Goal: Communication & Community: Answer question/provide support

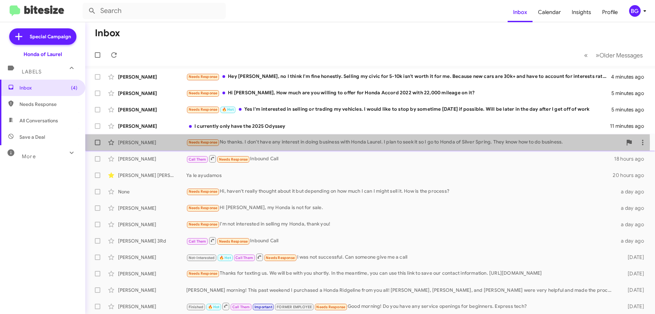
click at [168, 144] on div "[PERSON_NAME]" at bounding box center [152, 142] width 68 height 7
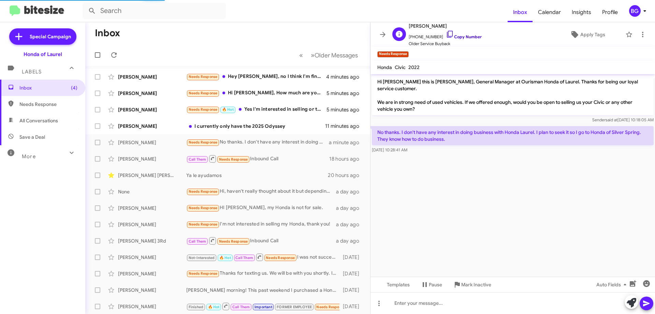
click at [470, 38] on link "Copy Number" at bounding box center [464, 36] width 36 height 5
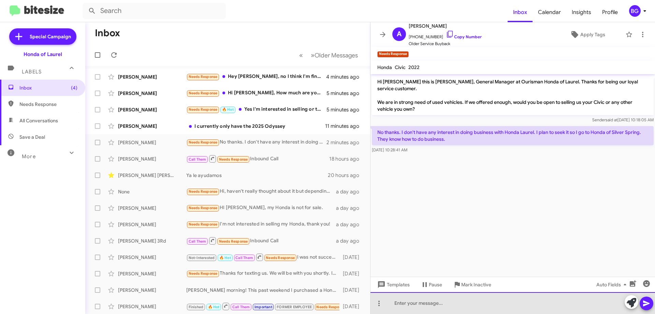
click at [418, 308] on div at bounding box center [512, 303] width 285 height 22
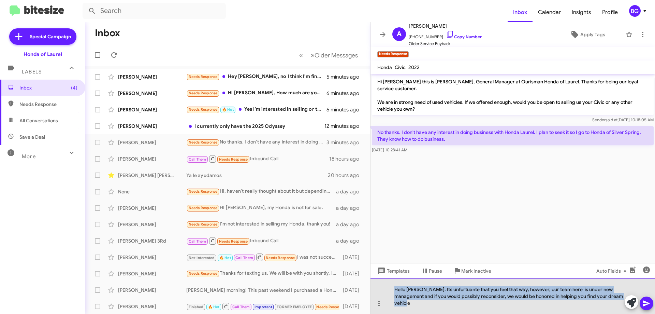
drag, startPoint x: 416, startPoint y: 301, endPoint x: 399, endPoint y: 290, distance: 19.7
click at [393, 287] on div "Hello [PERSON_NAME]. Its unfortuante that you feel that way, however, our team …" at bounding box center [512, 295] width 285 height 35
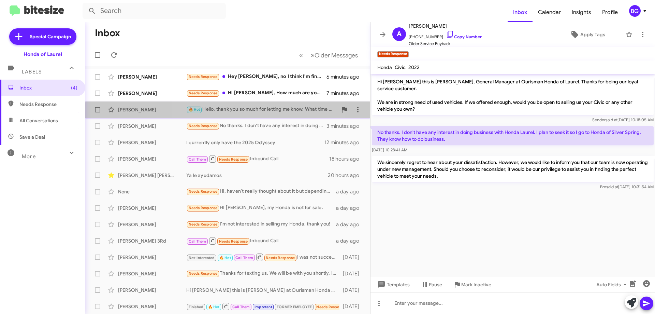
click at [247, 113] on div "🔥 Hot Hello, thank you so much for letting me know. What time will be best for …" at bounding box center [261, 109] width 151 height 8
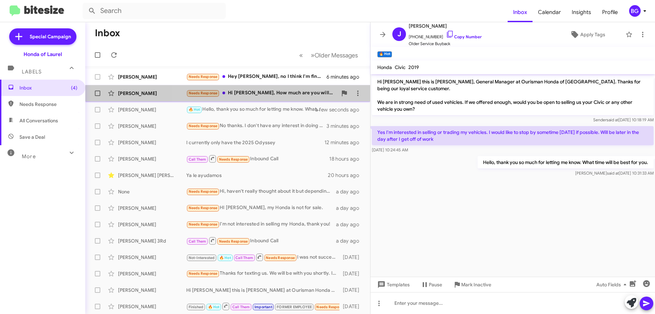
click at [275, 91] on div "Needs Response Hi [PERSON_NAME], How much are you willing to offer for Honda Ac…" at bounding box center [261, 93] width 151 height 8
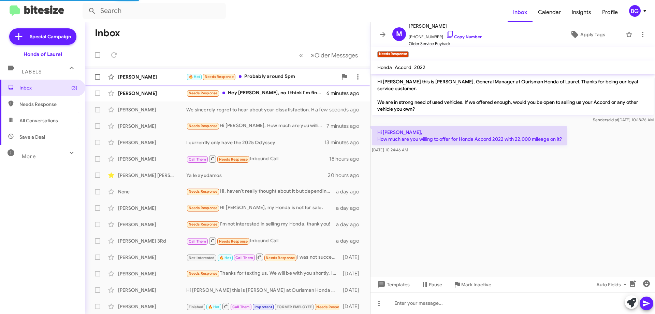
click at [265, 286] on div "Hi [PERSON_NAME] this is [PERSON_NAME] at Ourisman Honda of Laurel. Just wanted…" at bounding box center [262, 289] width 153 height 7
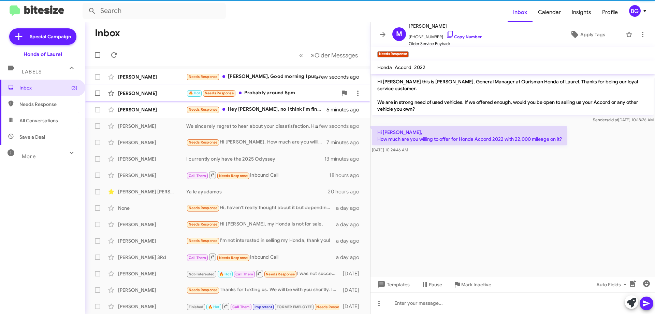
scroll to position [61, 0]
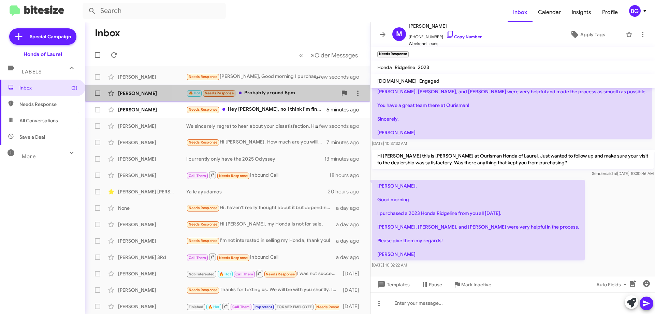
click at [269, 95] on div "🔥 Hot Needs Response Probably around 5pm" at bounding box center [261, 93] width 151 height 8
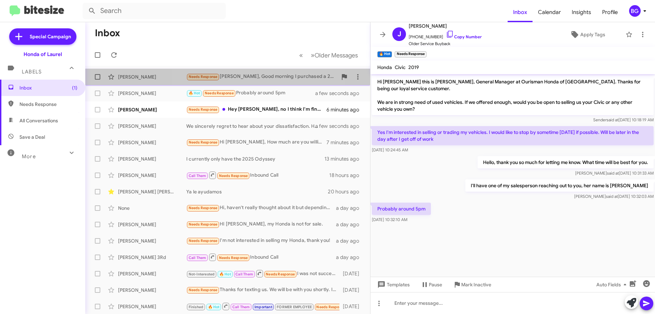
click at [260, 79] on div "Needs Response [PERSON_NAME], Good morning I purchased a 2023 Honda Ridgeline f…" at bounding box center [261, 77] width 151 height 8
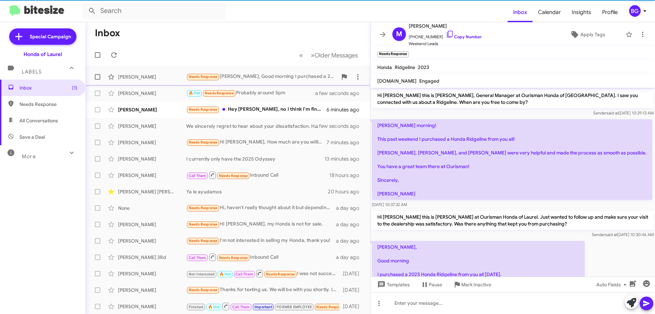
scroll to position [75, 0]
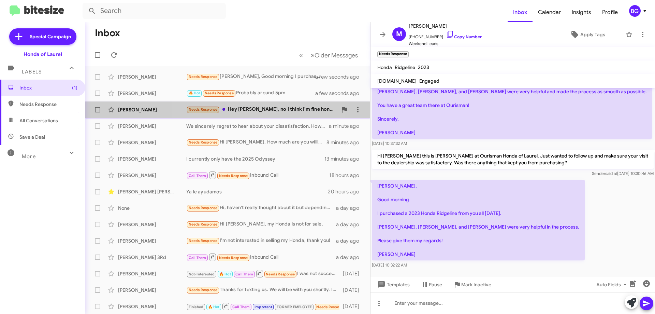
click at [247, 115] on div "[PERSON_NAME] Needs Response Hey [PERSON_NAME], no I think I'm fine honestly. S…" at bounding box center [228, 110] width 274 height 14
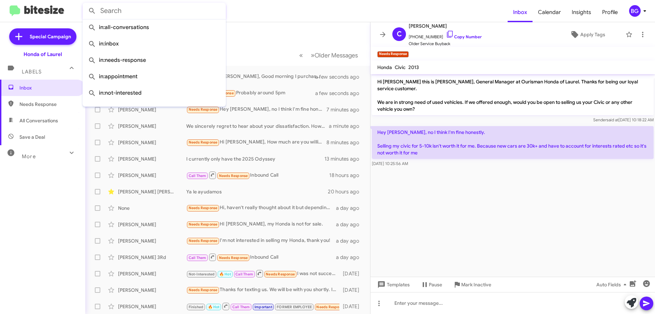
click at [134, 18] on input "text" at bounding box center [154, 11] width 143 height 16
